Goal: Transaction & Acquisition: Purchase product/service

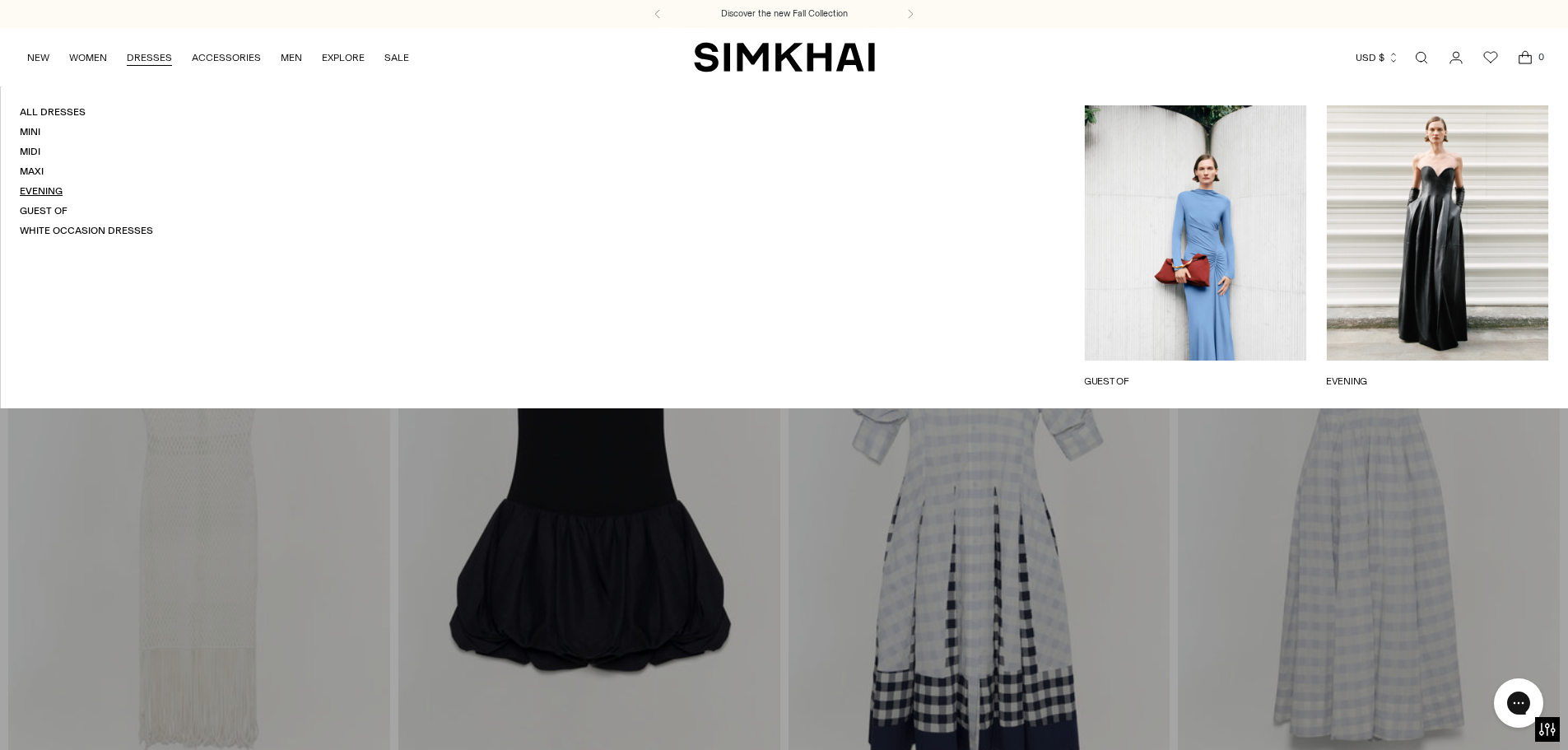
click at [34, 190] on link "Evening" at bounding box center [41, 191] width 43 height 12
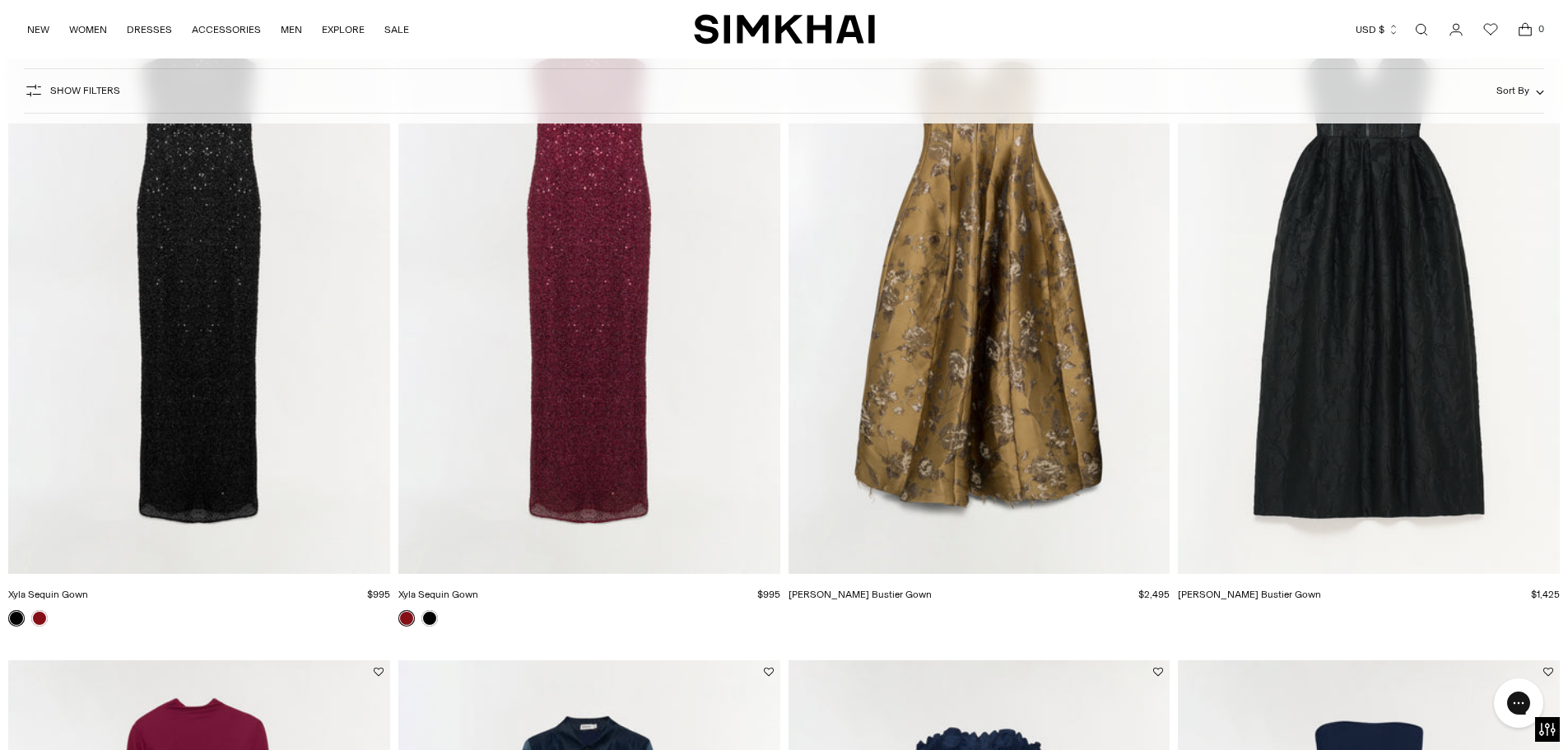
scroll to position [257, 0]
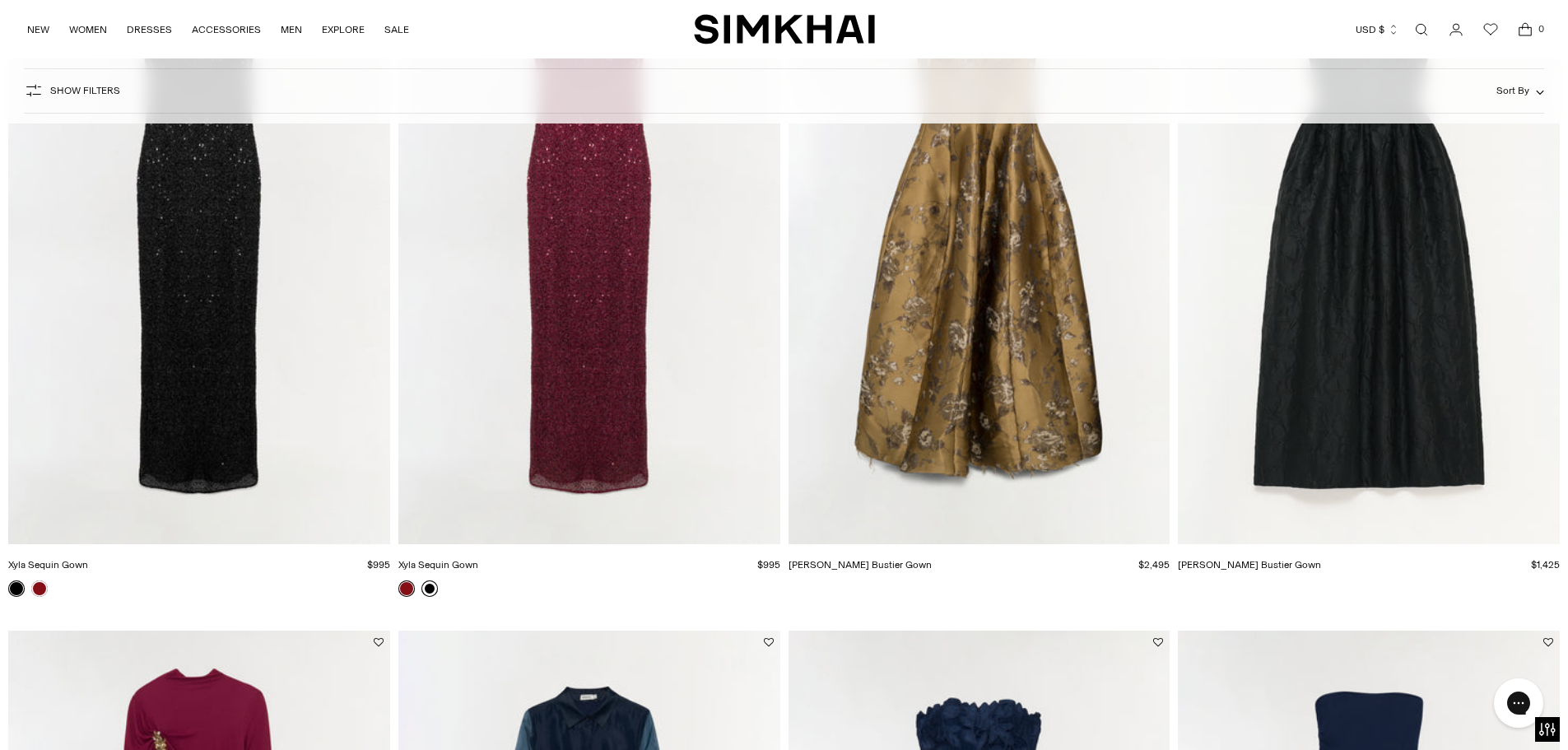
click at [433, 589] on link at bounding box center [430, 588] width 16 height 17
